Goal: Communication & Community: Ask a question

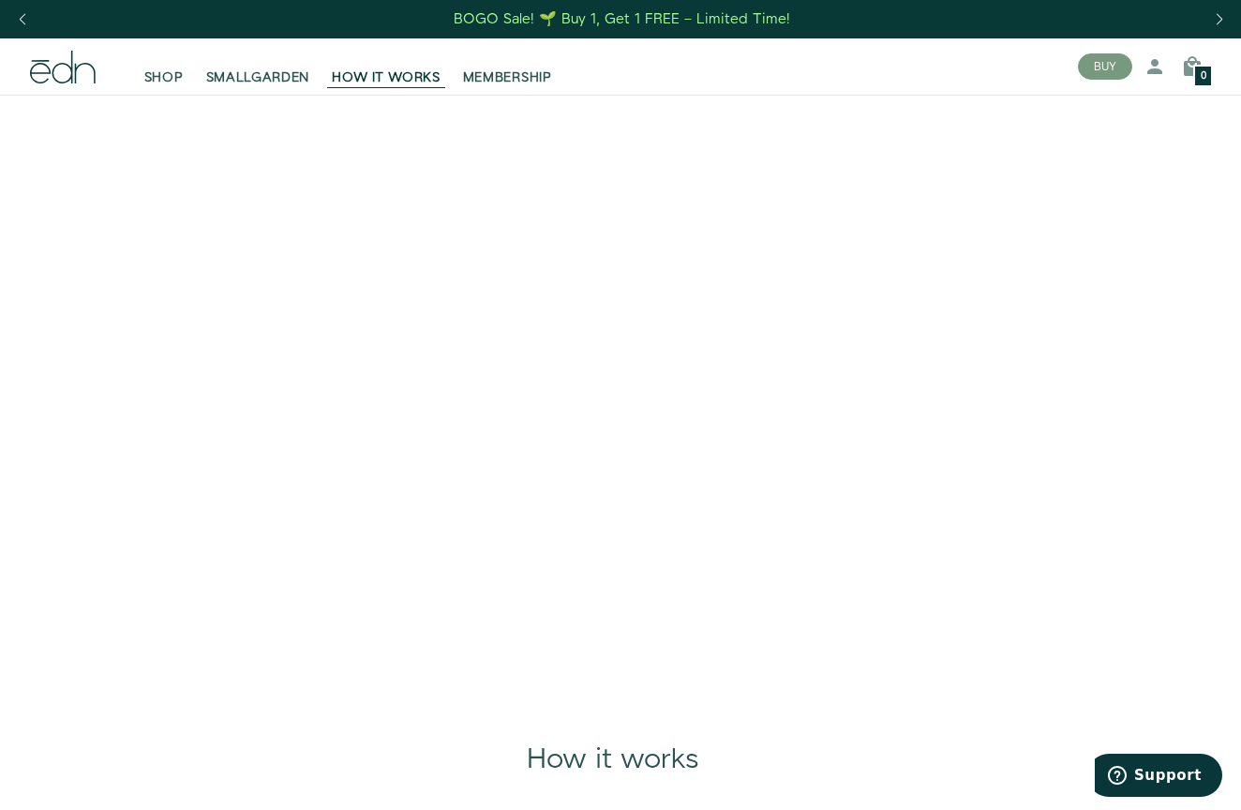
click at [1187, 784] on button "Support" at bounding box center [1155, 775] width 135 height 43
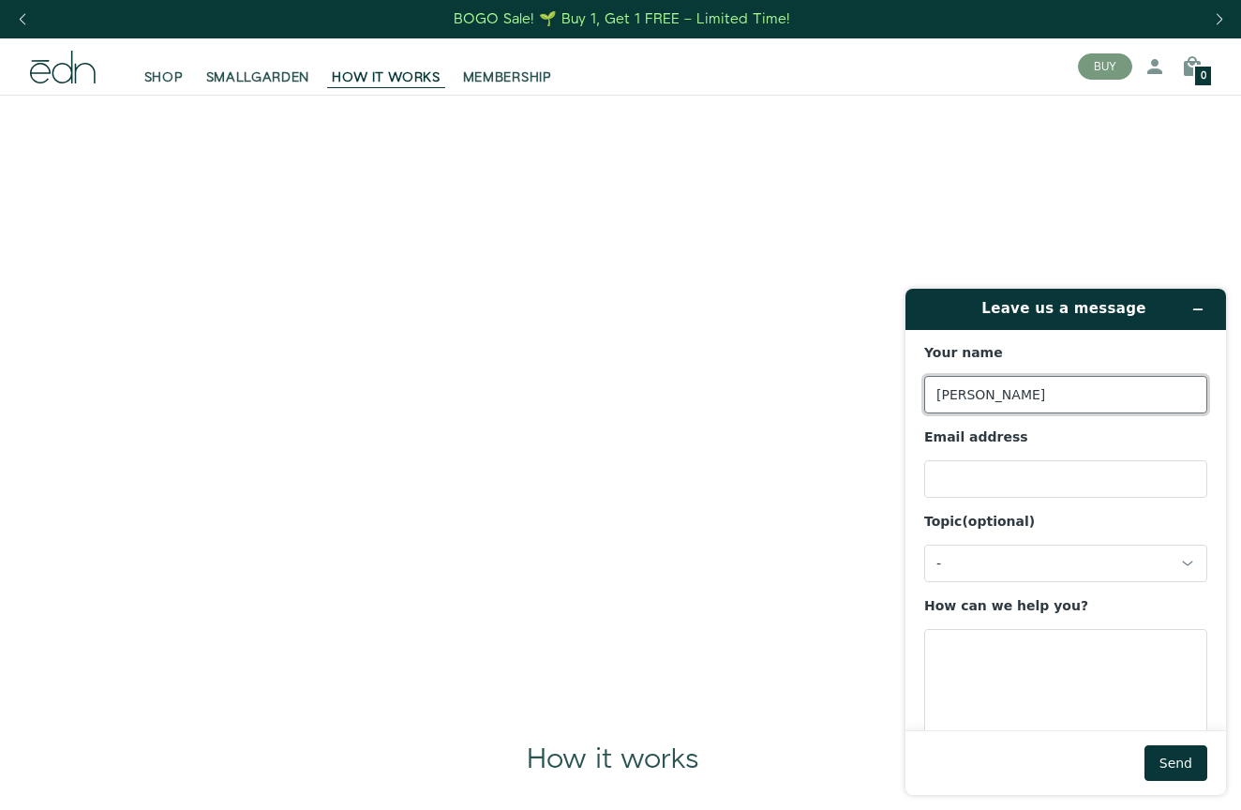
click at [1074, 384] on input "[PERSON_NAME]" at bounding box center [1065, 395] width 283 height 38
click at [1070, 391] on input "[PERSON_NAME]" at bounding box center [1065, 395] width 283 height 38
type input "[PERSON_NAME]"
type input "a"
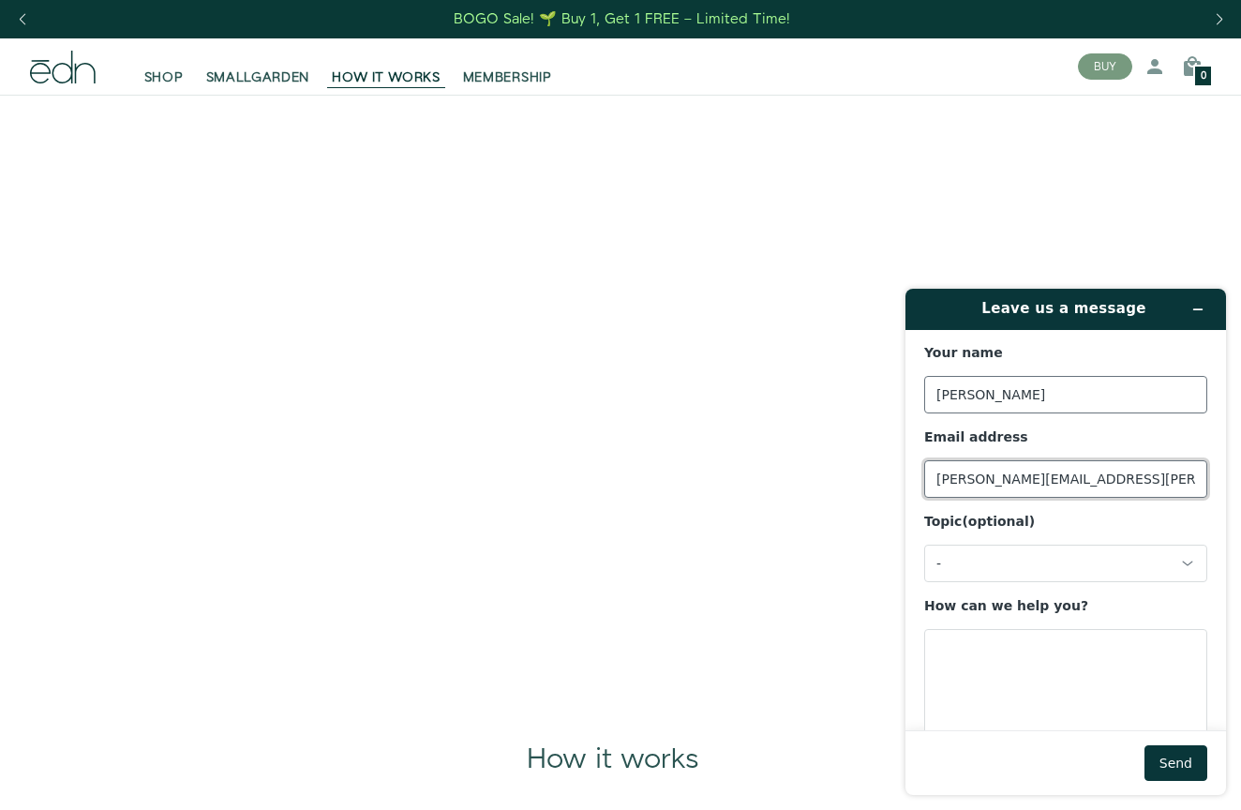
type input "[PERSON_NAME][EMAIL_ADDRESS][PERSON_NAME][DOMAIN_NAME]"
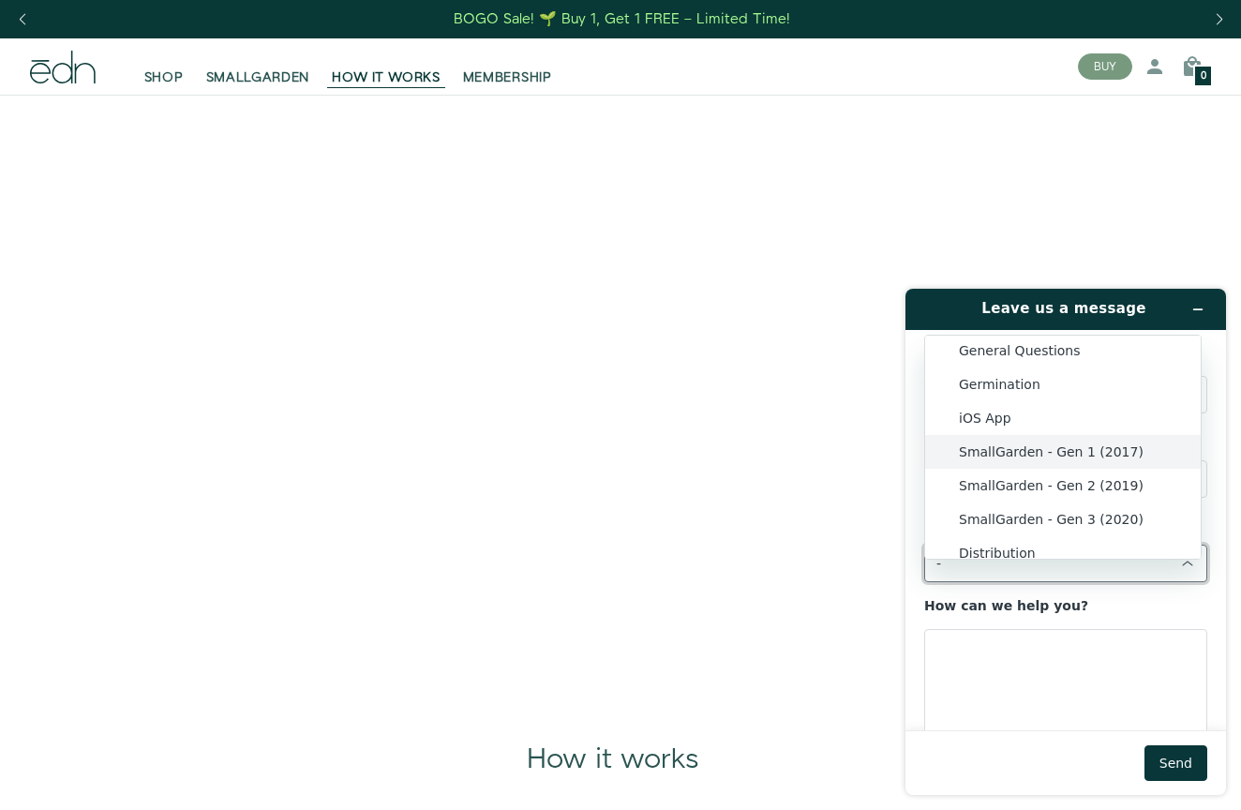
scroll to position [49, 0]
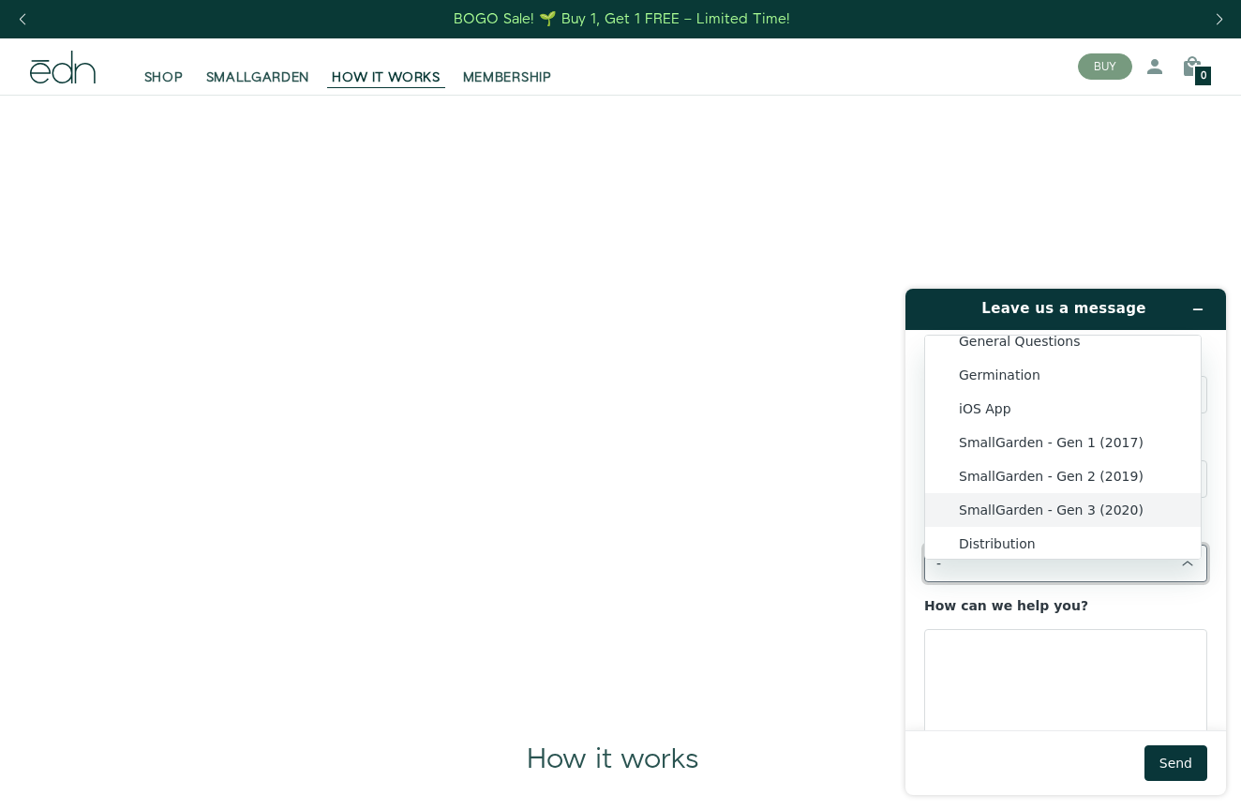
click at [1025, 513] on li "SmallGarden - Gen 3 (2020)" at bounding box center [1063, 510] width 276 height 34
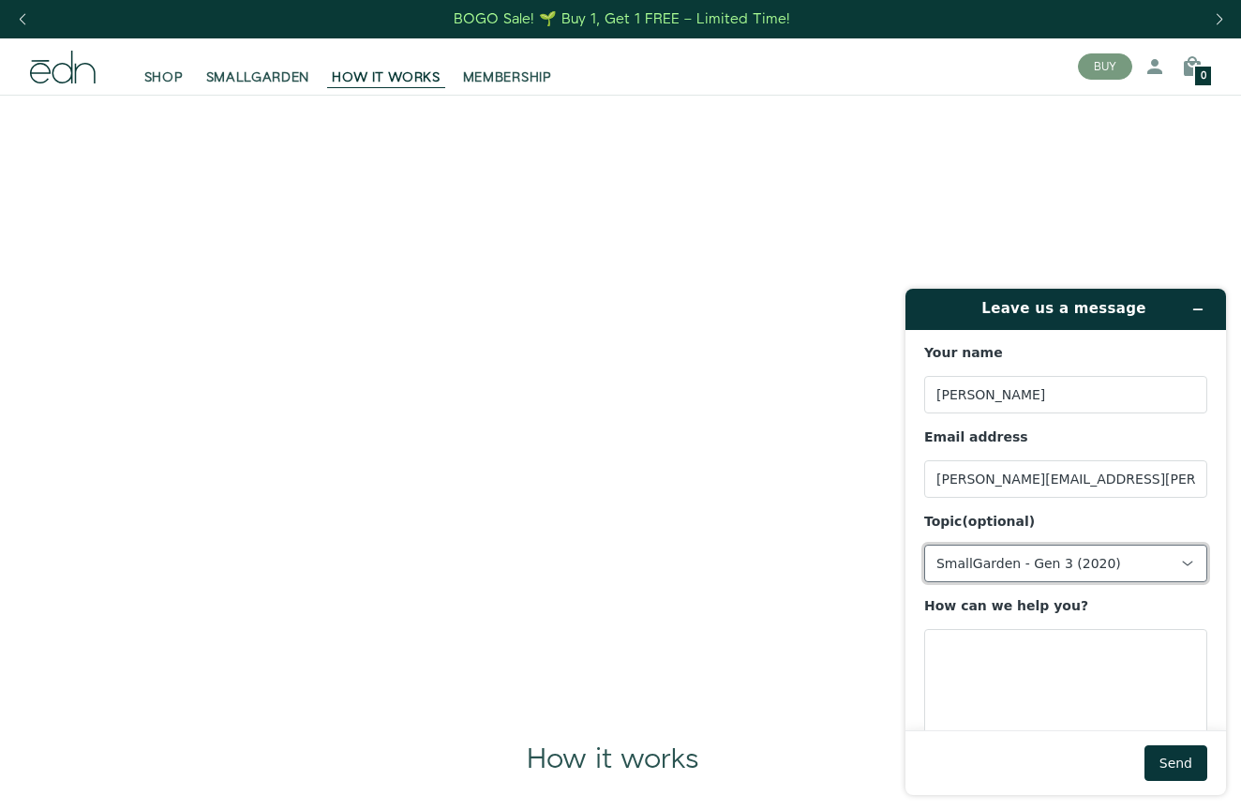
scroll to position [0, 0]
click at [1003, 686] on textarea "How can we help you?" at bounding box center [1065, 681] width 283 height 105
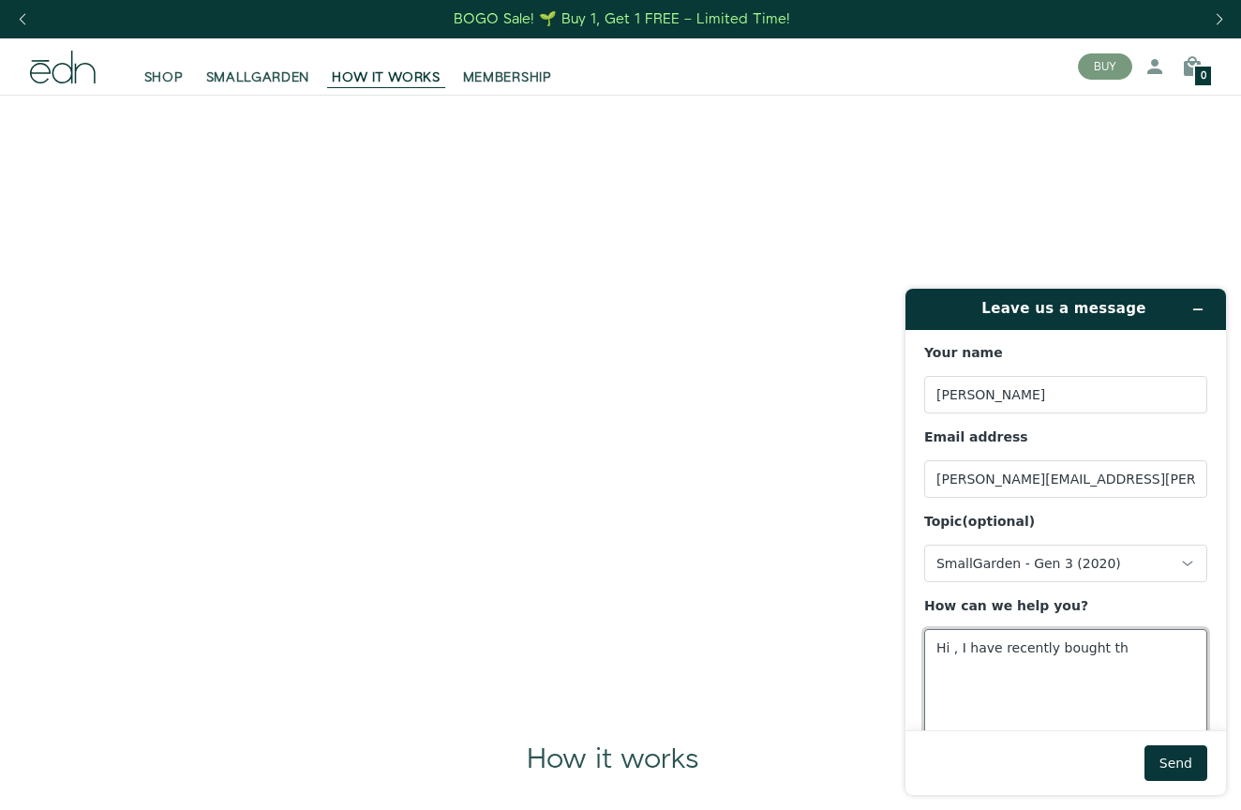
type textarea "Hi , I have recently bought th"
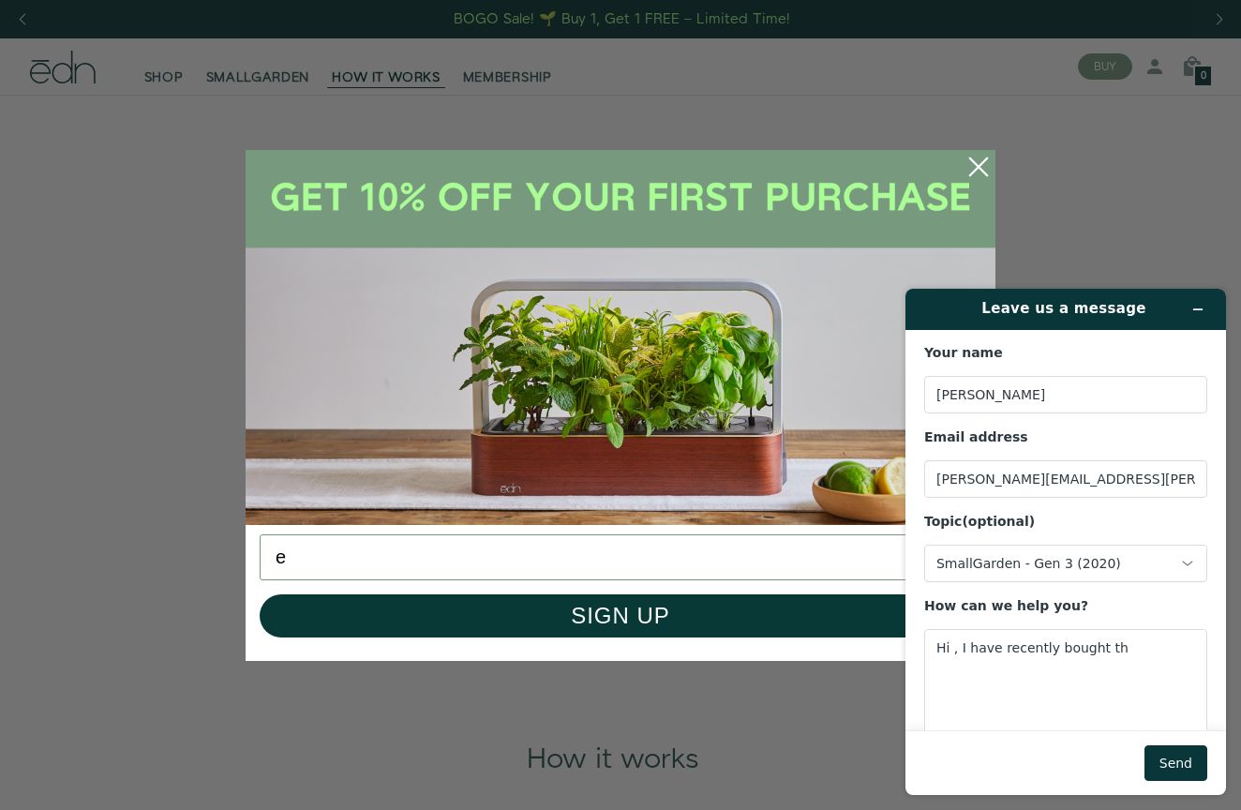
type input "e"
click at [983, 176] on circle "Close dialog" at bounding box center [978, 166] width 41 height 41
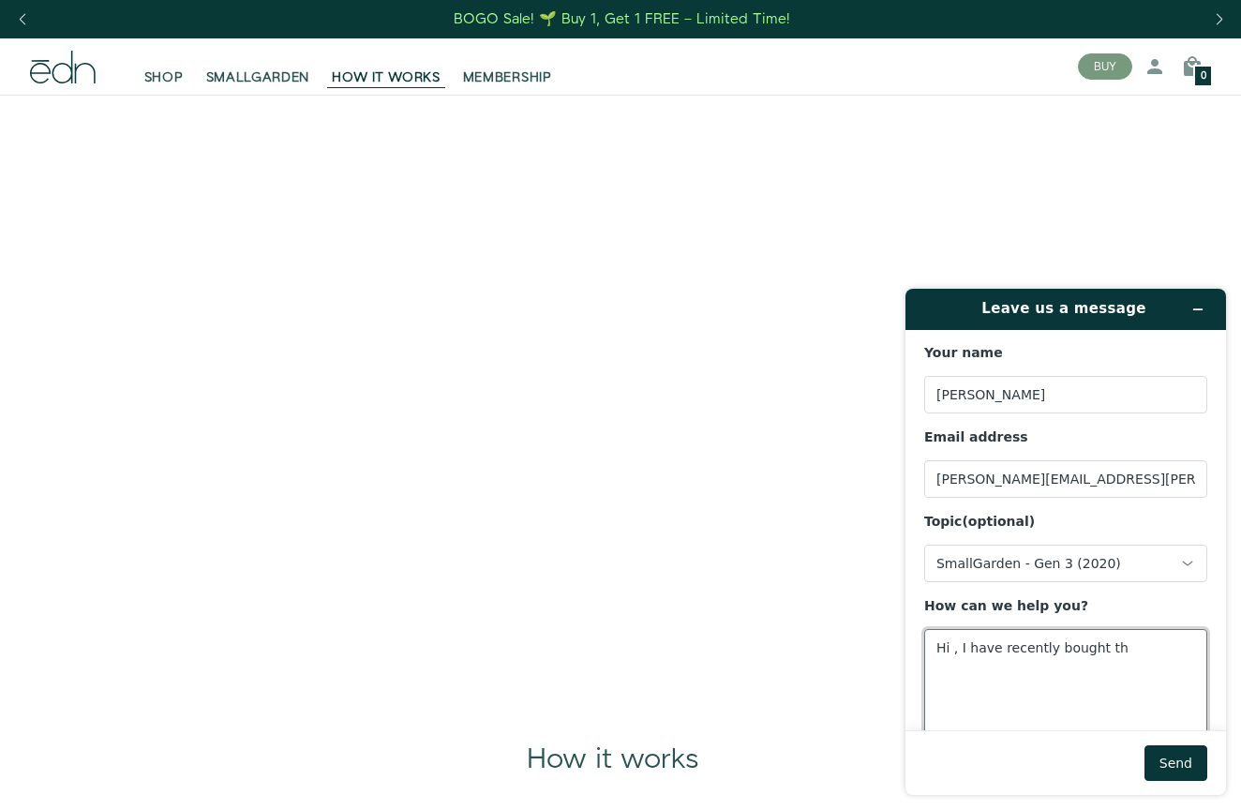
click at [1123, 648] on textarea "Hi , I have recently bought th" at bounding box center [1065, 681] width 283 height 105
type textarea "Hi , I have recently bought the smart garden and after 30 days the [PERSON_NAME…"
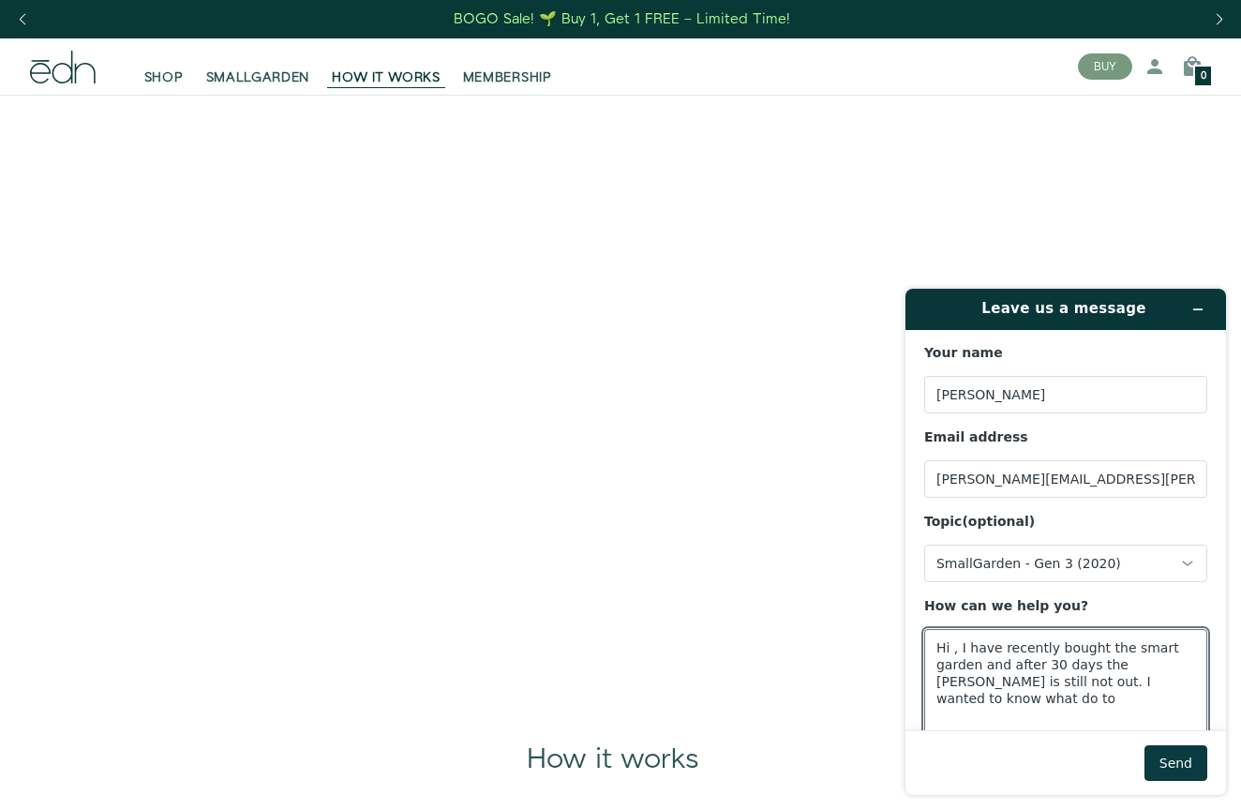
click at [1184, 763] on button "Send" at bounding box center [1176, 763] width 63 height 36
